Goal: Transaction & Acquisition: Purchase product/service

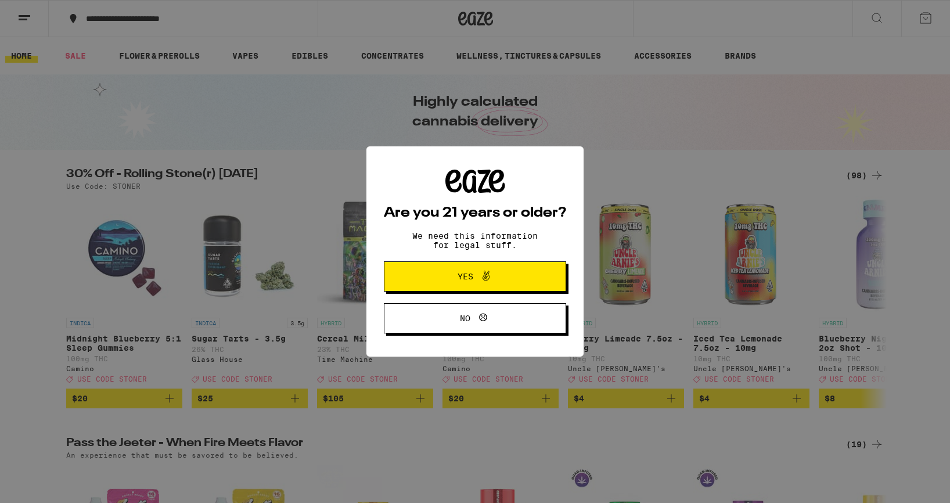
click at [526, 280] on button "Yes" at bounding box center [475, 276] width 182 height 30
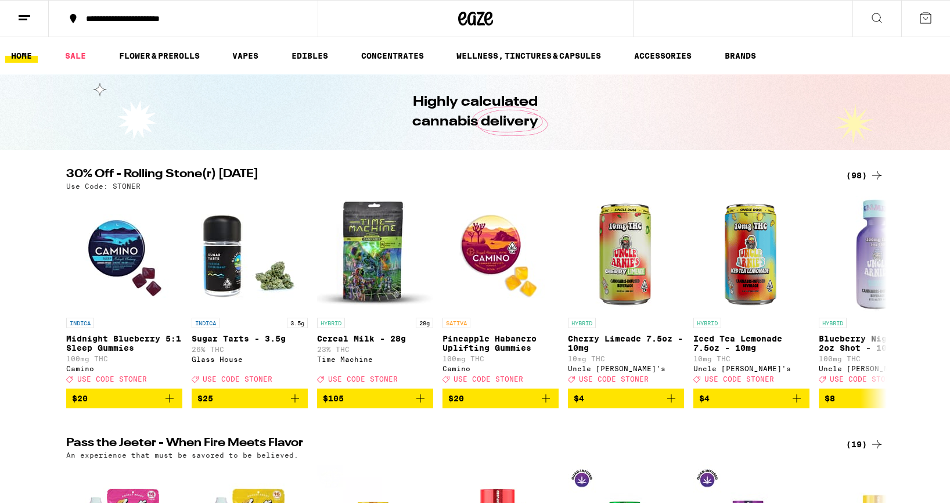
click at [852, 175] on div "(98)" at bounding box center [865, 175] width 38 height 14
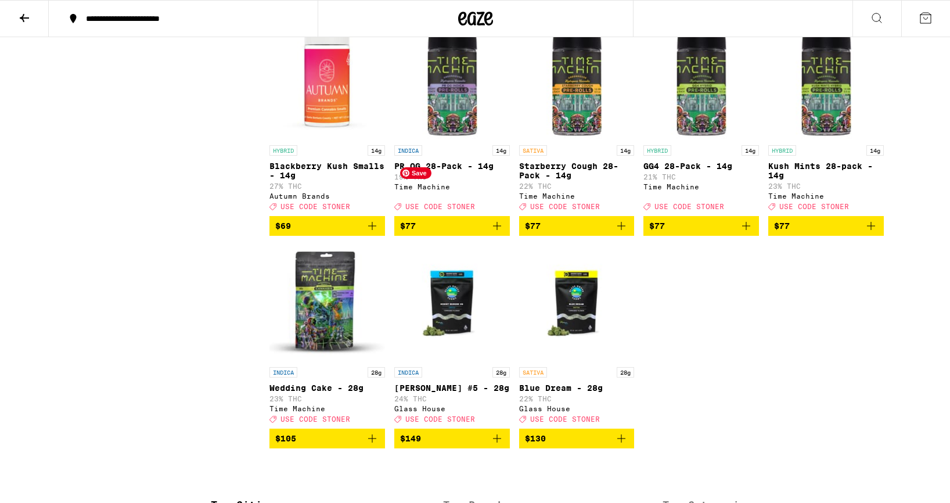
scroll to position [4124, 0]
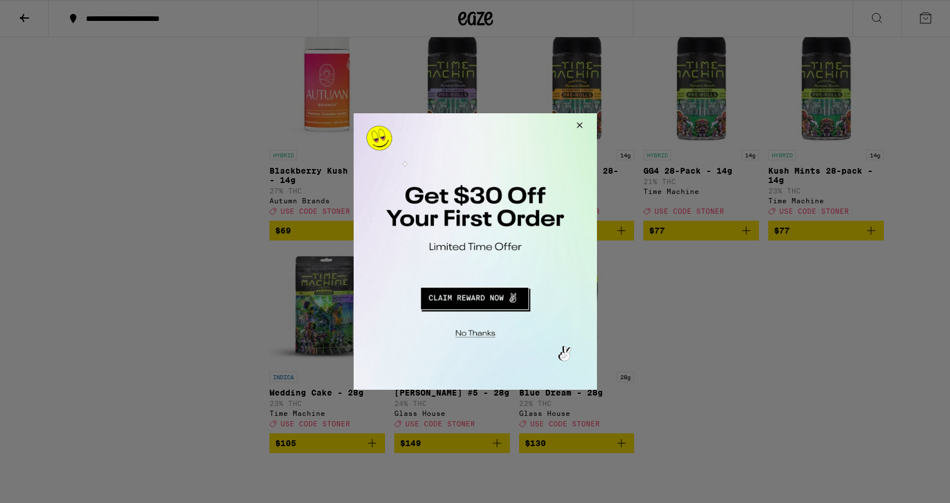
click at [582, 125] on button "Close Modal" at bounding box center [576, 127] width 31 height 28
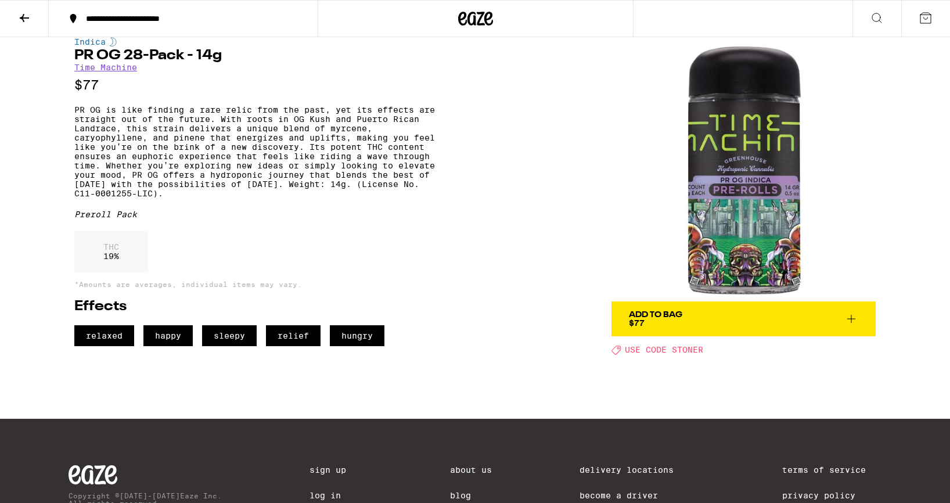
scroll to position [16, 0]
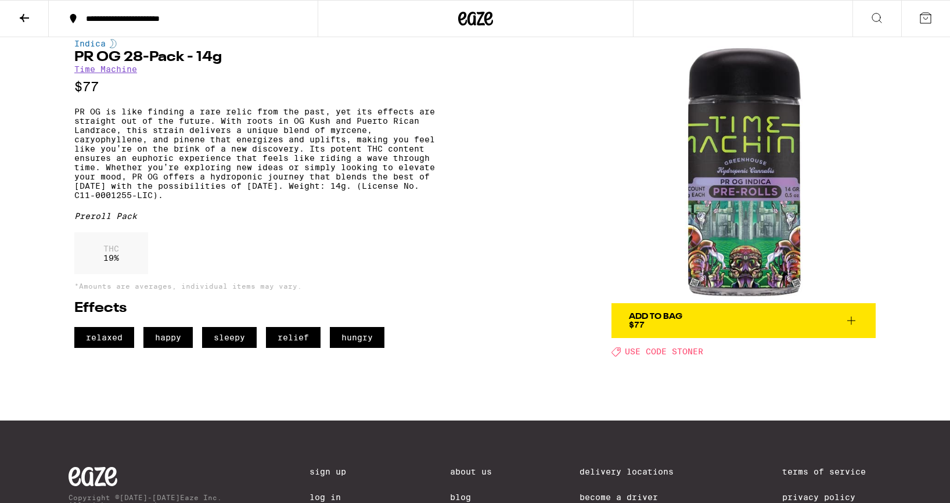
click at [26, 11] on icon at bounding box center [24, 18] width 14 height 14
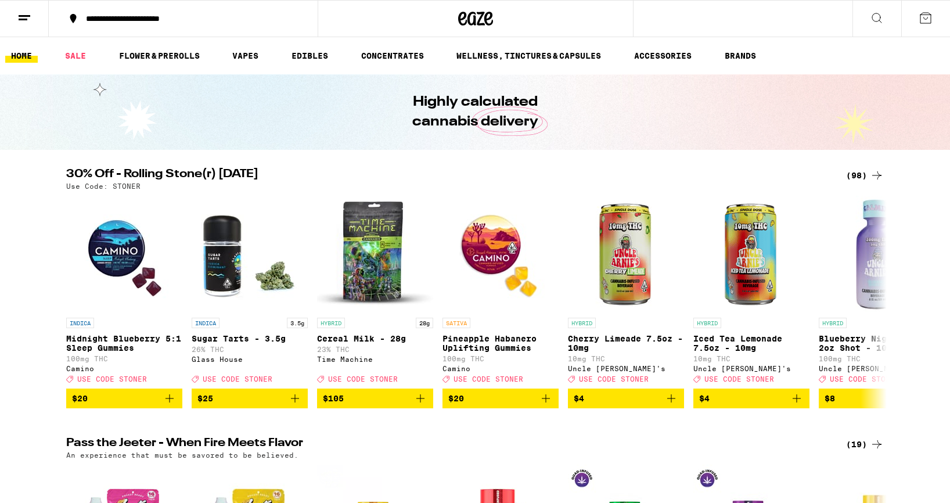
click at [857, 173] on div "(98)" at bounding box center [865, 175] width 38 height 14
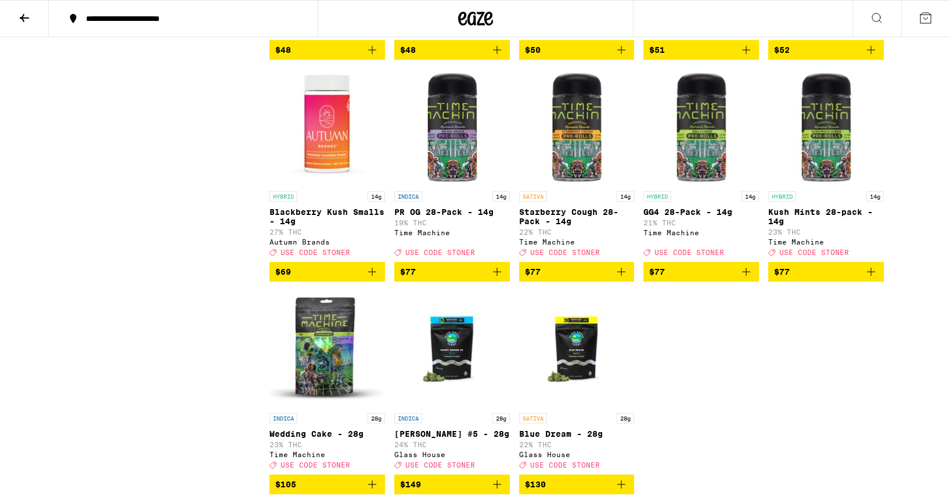
scroll to position [4089, 0]
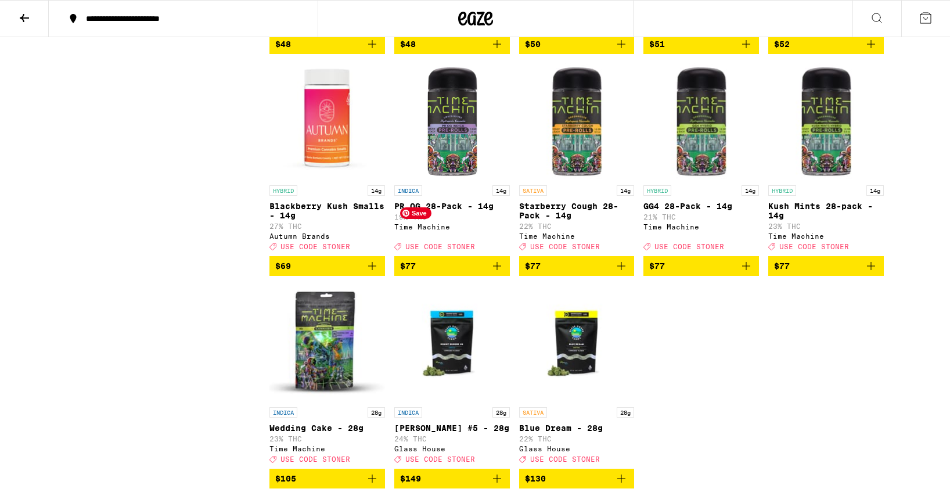
click at [462, 179] on img "Open page for PR OG 28-Pack - 14g from Time Machine" at bounding box center [451, 121] width 115 height 116
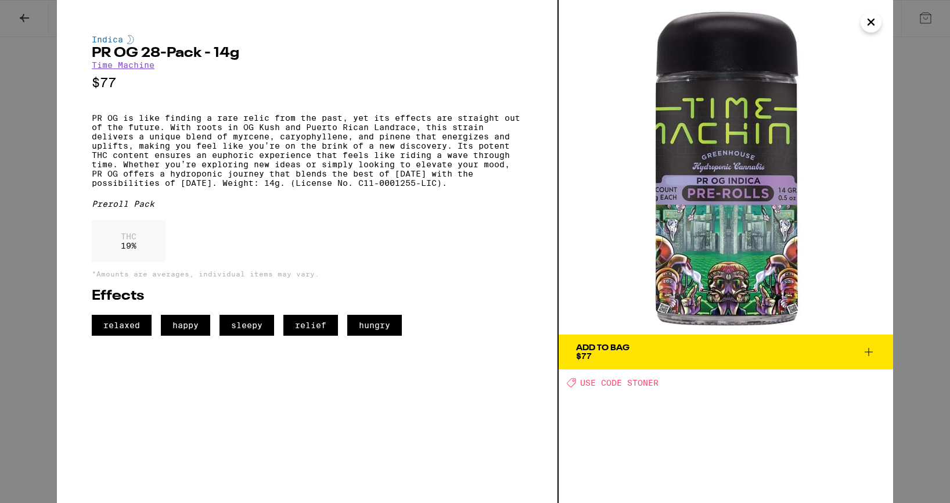
click at [865, 23] on icon "Close" at bounding box center [871, 21] width 14 height 17
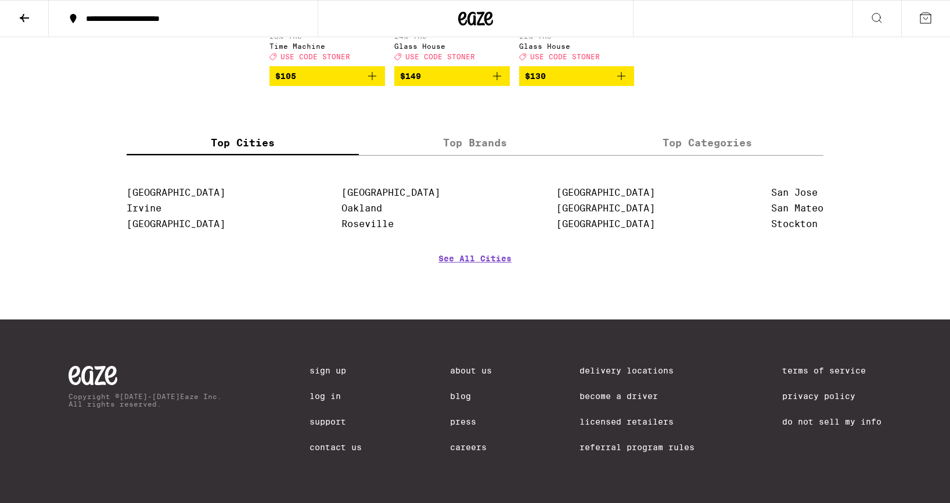
scroll to position [4648, 0]
